Goal: Transaction & Acquisition: Purchase product/service

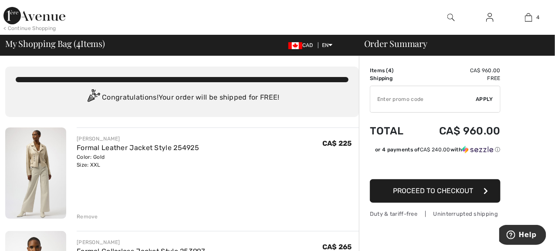
click at [34, 161] on img at bounding box center [35, 173] width 61 height 91
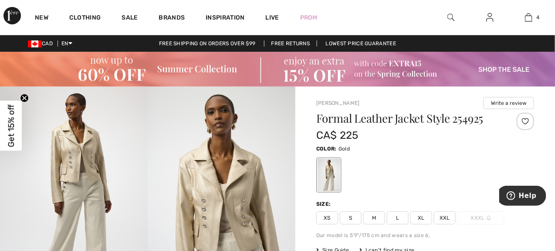
click at [84, 161] on img at bounding box center [74, 197] width 148 height 221
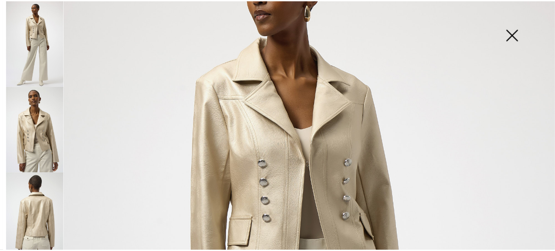
scroll to position [131, 0]
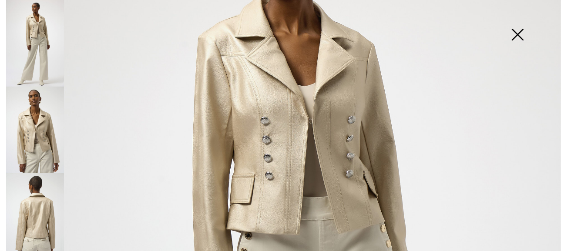
click at [515, 33] on img at bounding box center [518, 35] width 44 height 45
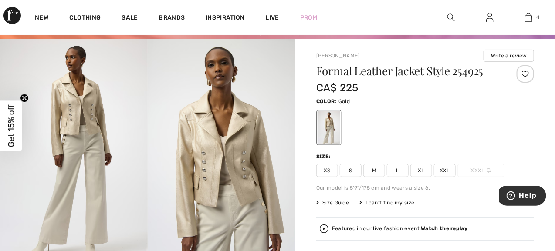
scroll to position [0, 0]
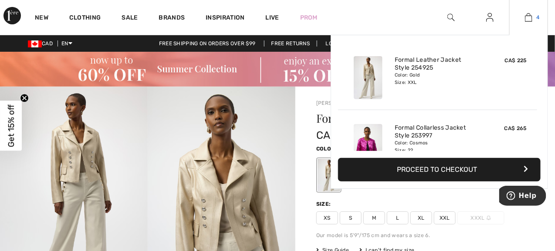
click at [526, 18] on img at bounding box center [528, 17] width 7 height 10
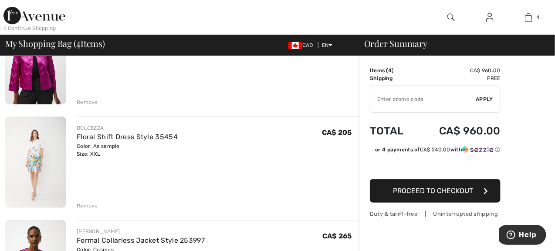
scroll to position [261, 0]
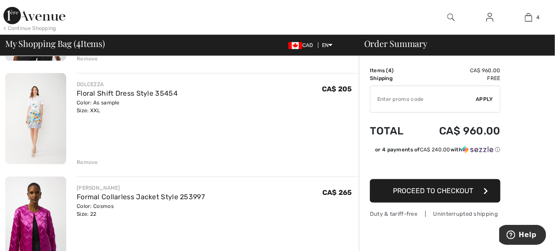
click at [41, 107] on img at bounding box center [35, 118] width 61 height 91
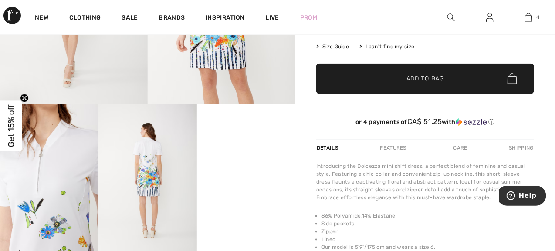
scroll to position [218, 0]
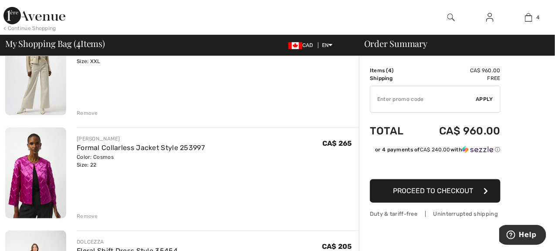
scroll to position [87, 0]
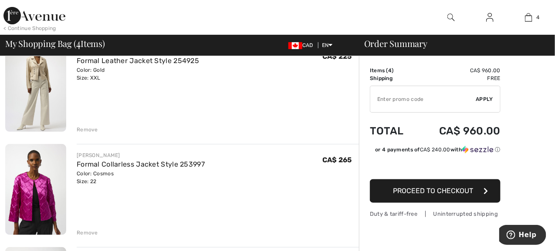
click at [87, 232] on div "Remove" at bounding box center [87, 233] width 21 height 8
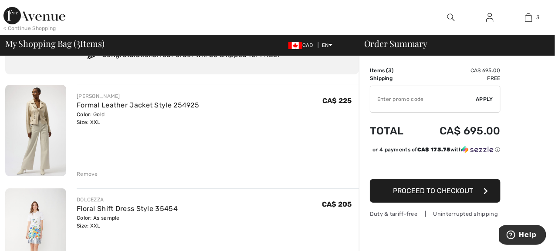
scroll to position [0, 0]
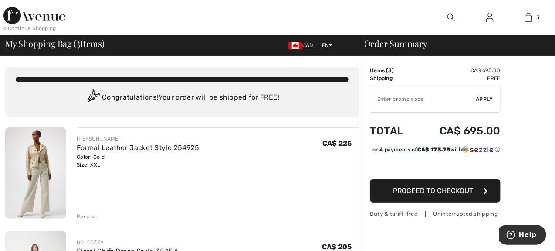
click at [32, 30] on div "< Continue Shopping" at bounding box center [29, 28] width 53 height 8
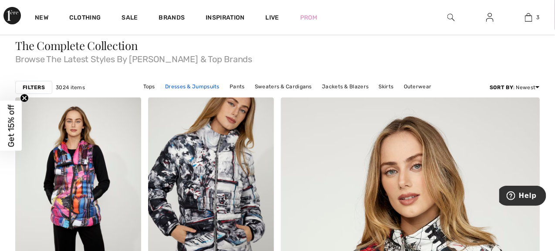
scroll to position [44, 0]
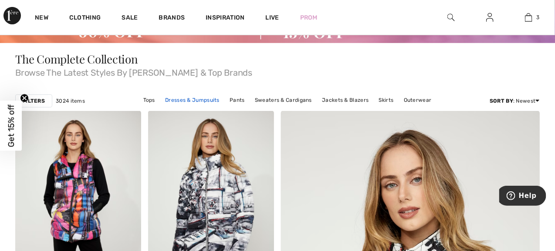
click at [210, 99] on link "Dresses & Jumpsuits" at bounding box center [192, 99] width 63 height 11
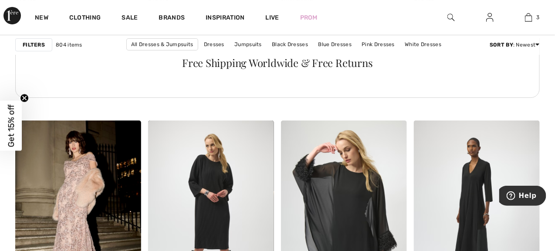
scroll to position [1176, 0]
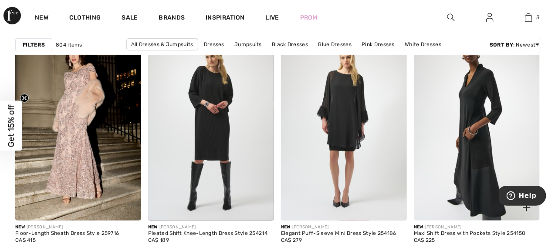
click at [479, 147] on img at bounding box center [477, 126] width 126 height 189
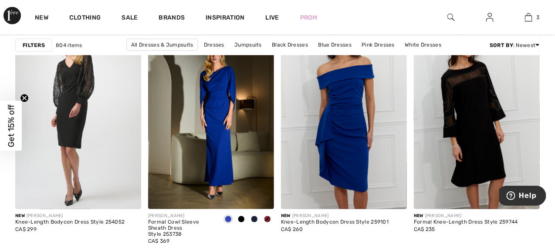
scroll to position [2482, 0]
